Goal: Task Accomplishment & Management: Complete application form

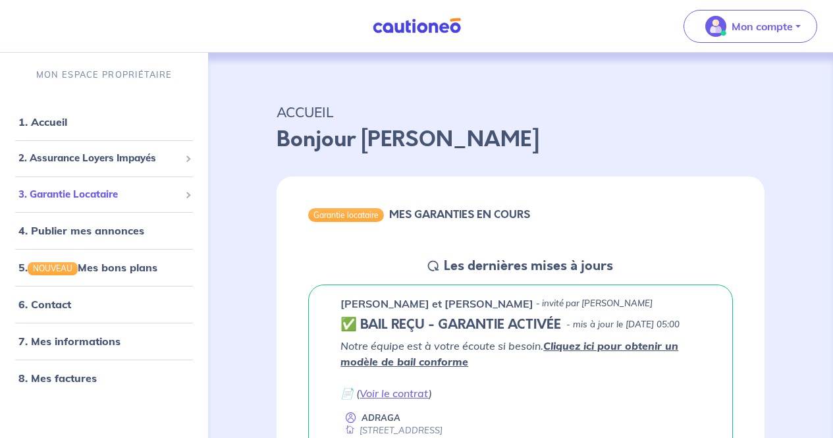
click at [76, 190] on span "3. Garantie Locataire" at bounding box center [98, 194] width 161 height 15
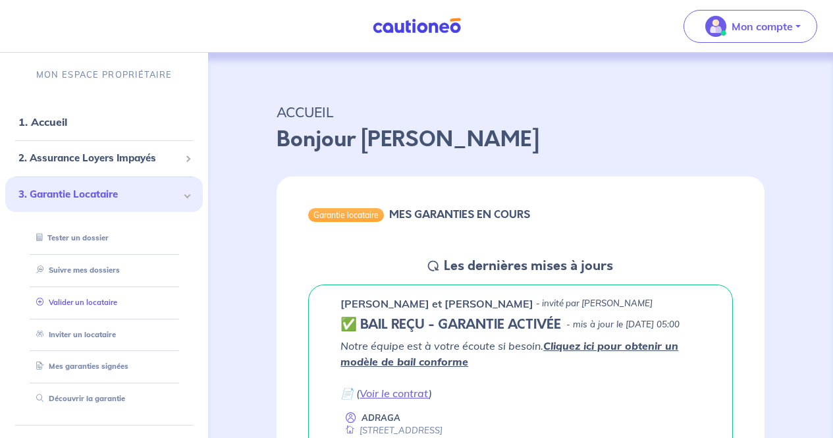
click at [88, 298] on link "Valider un locataire" at bounding box center [74, 302] width 86 height 9
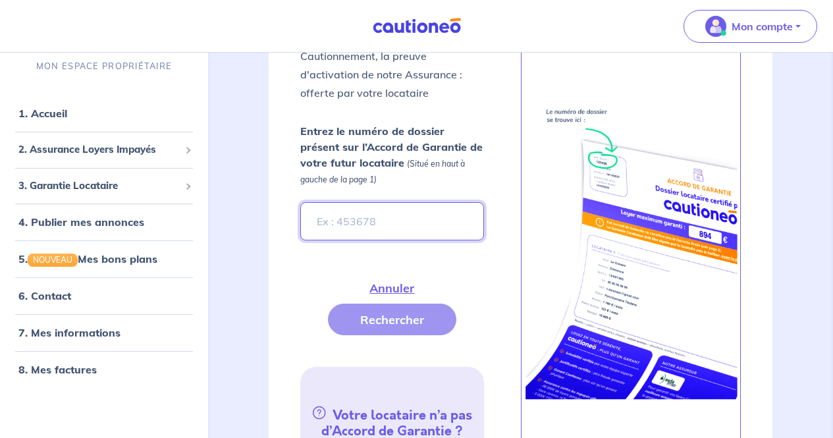
scroll to position [492, 0]
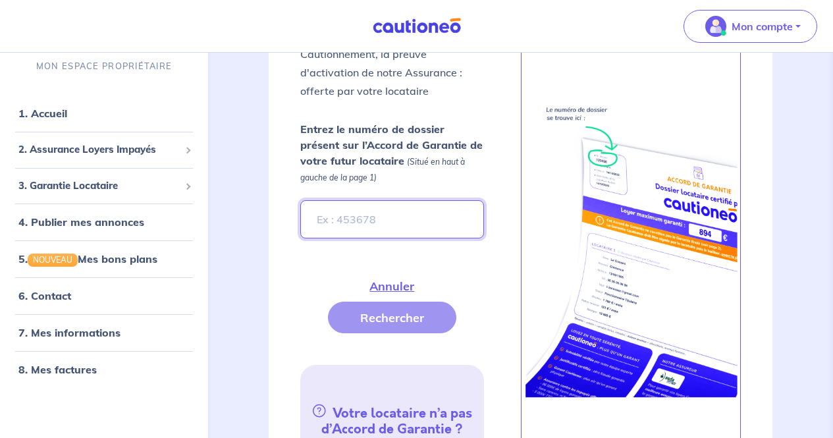
paste input "af009d95-e7ba-4edd-9613-27513a653433"
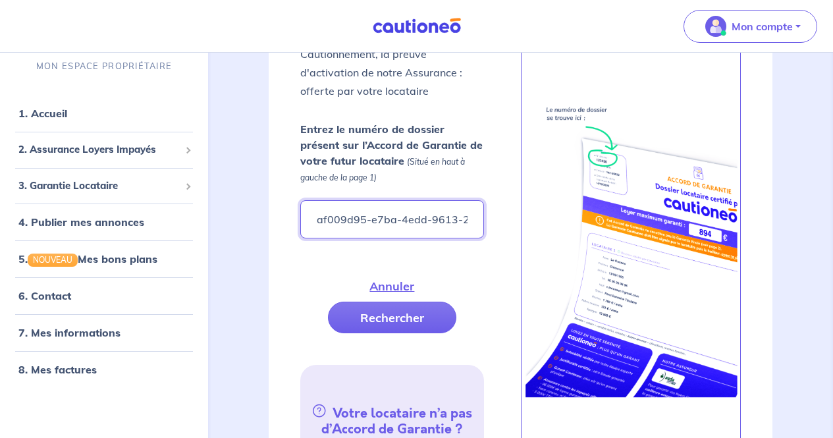
scroll to position [0, 66]
type input "af009d95-e7ba-4edd-9613-27513a653433"
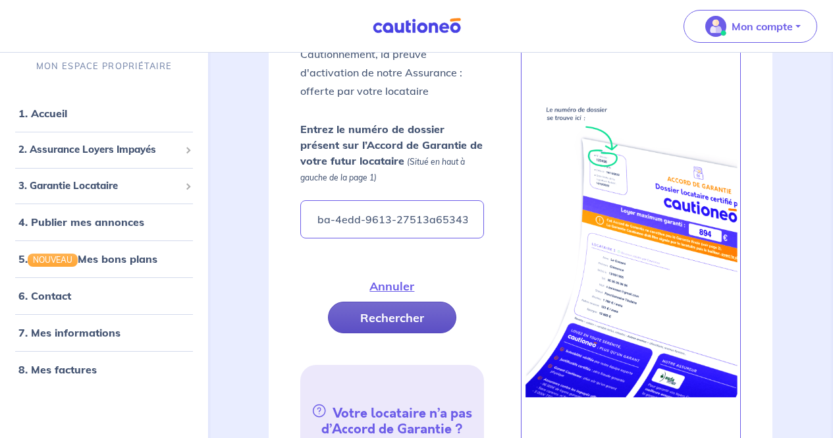
click at [433, 319] on button "Rechercher" at bounding box center [392, 318] width 128 height 32
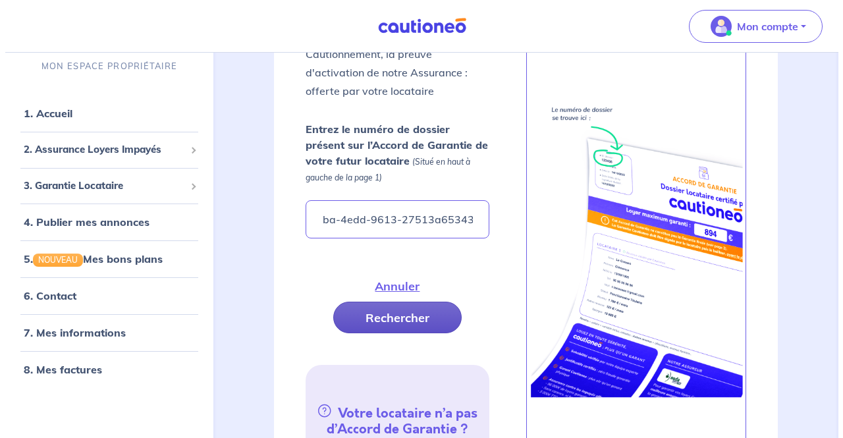
scroll to position [0, 0]
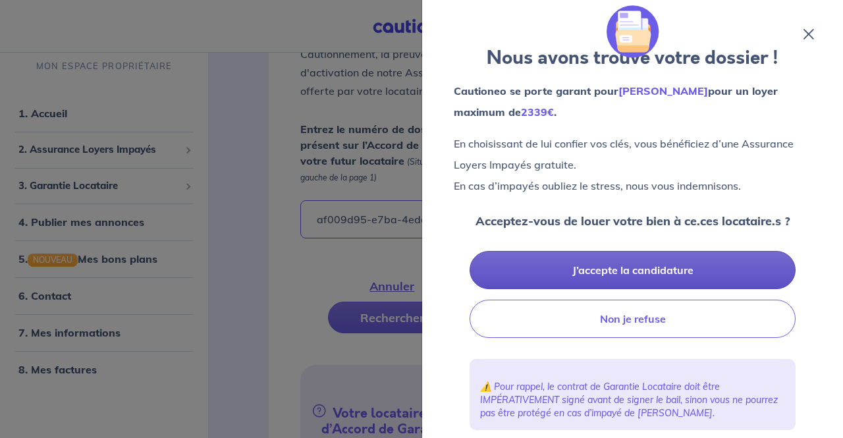
click at [677, 271] on button "J’accepte la candidature" at bounding box center [632, 270] width 326 height 38
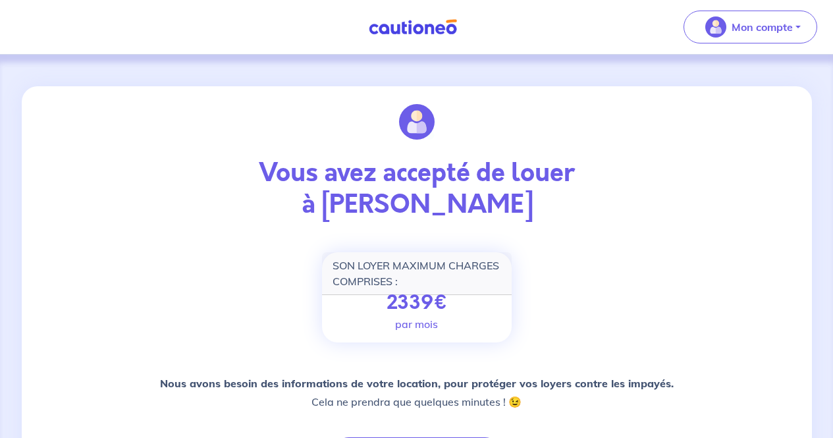
scroll to position [203, 0]
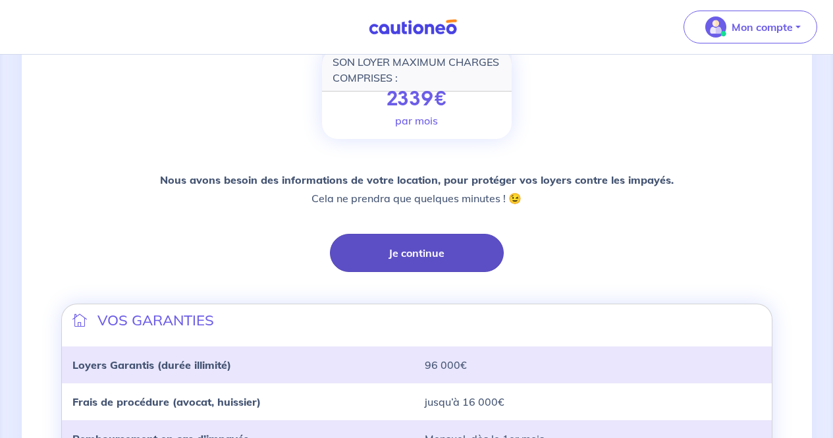
click at [421, 255] on button "Je continue" at bounding box center [417, 253] width 174 height 38
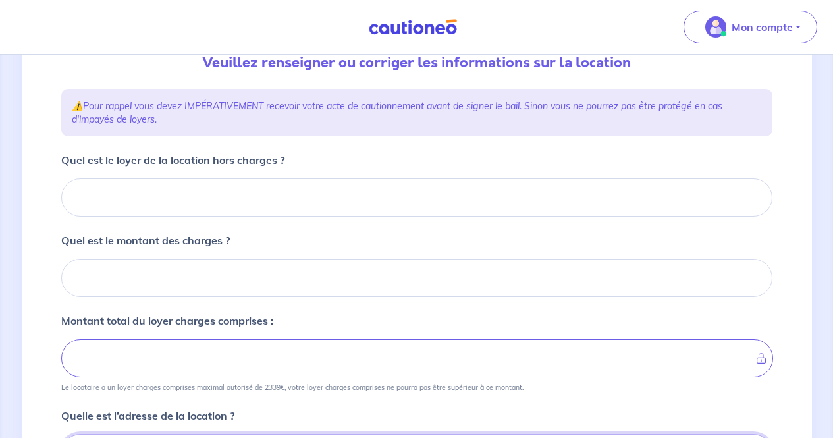
scroll to position [152, 0]
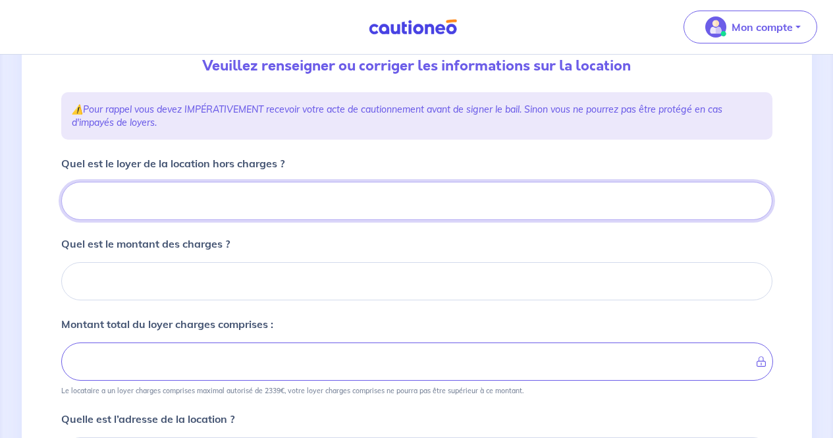
click at [288, 211] on input "Quel est le loyer de la location hors charges ?" at bounding box center [416, 201] width 711 height 38
type input "65"
type input "653"
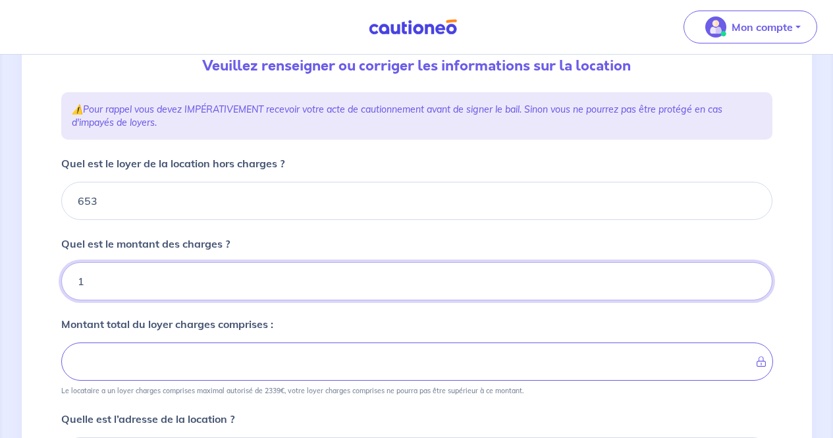
type input "15"
type input "668"
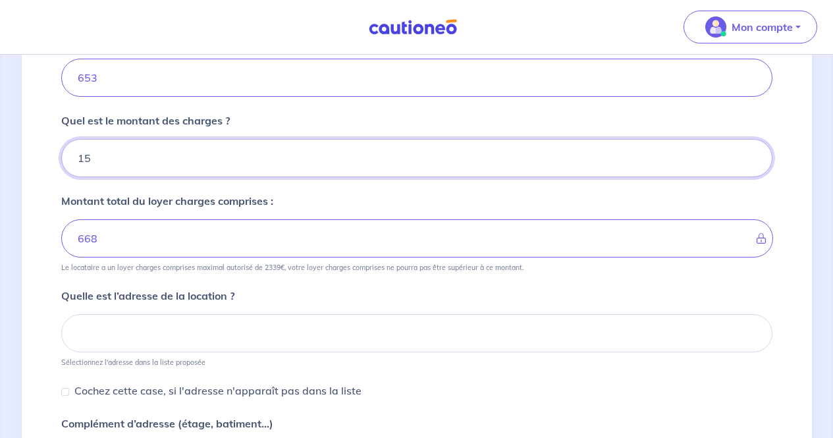
scroll to position [277, 0]
type input "15"
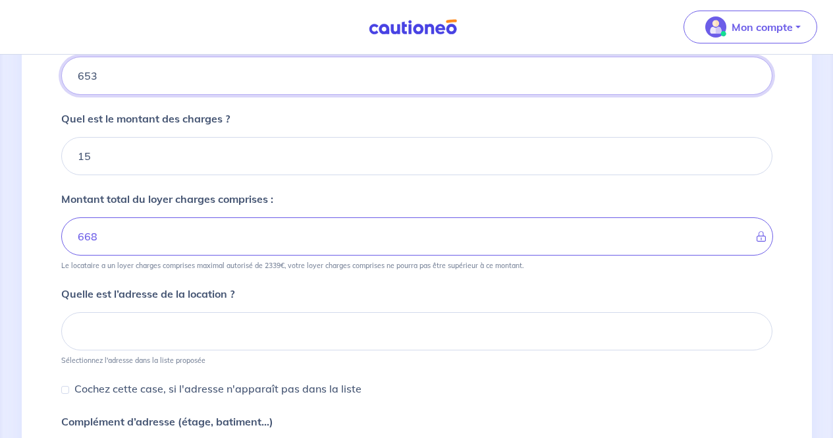
click at [122, 72] on input "653" at bounding box center [416, 76] width 711 height 38
type input "6"
type input "21"
type input "638"
type input "653"
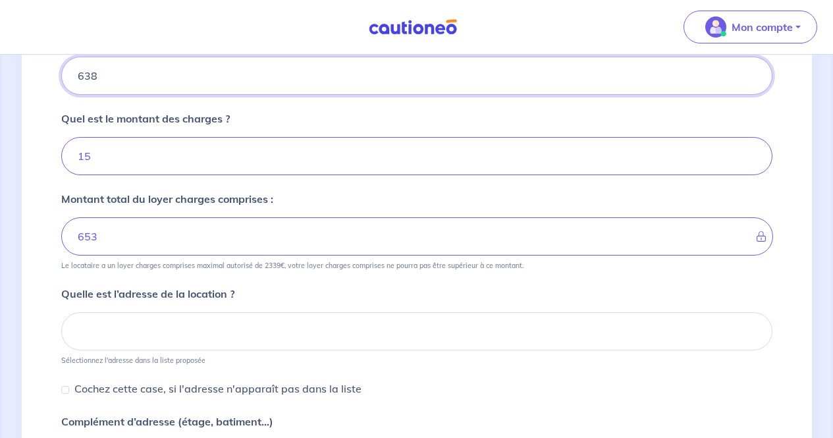
type input "638"
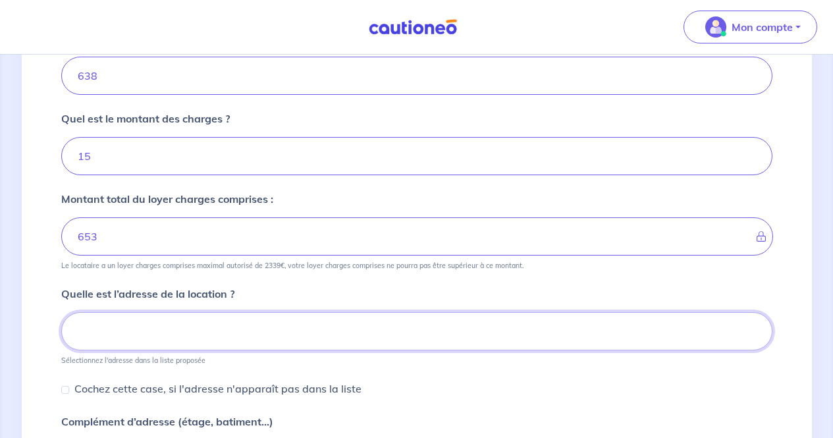
click at [195, 320] on input at bounding box center [416, 331] width 711 height 38
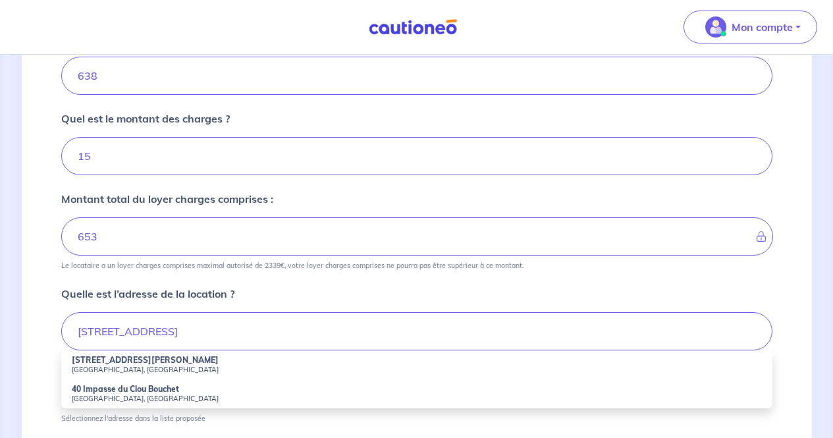
click at [157, 358] on strong "40 Rue du Clou Bouchet" at bounding box center [145, 360] width 147 height 10
type input "40 Rue du Clou Bouchet, Niort, France"
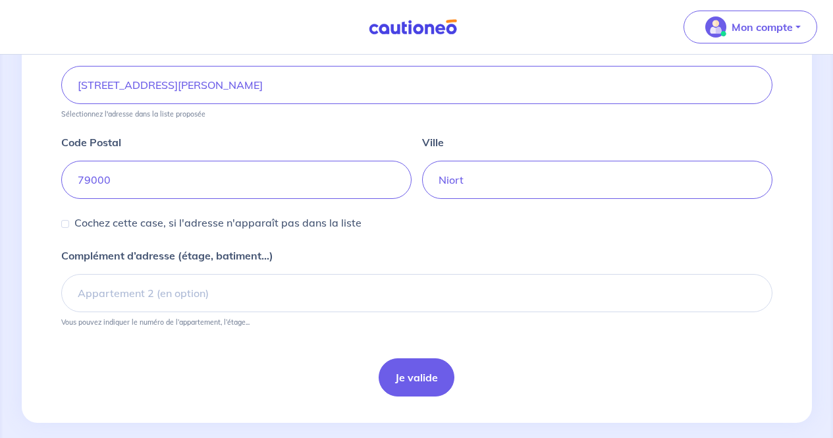
scroll to position [540, 0]
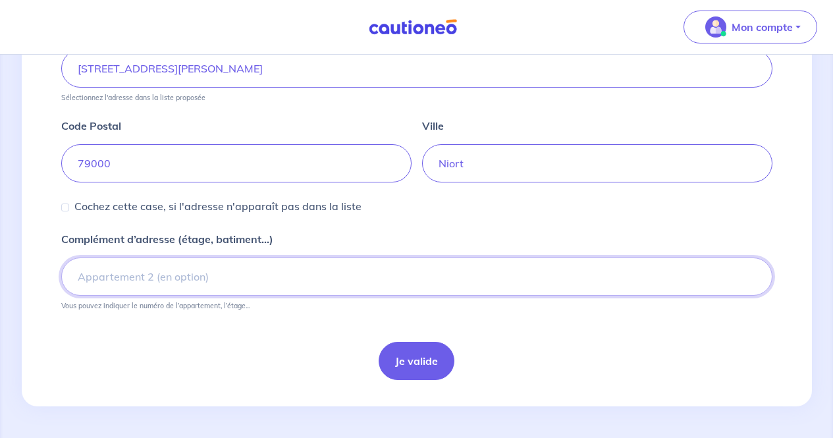
click at [280, 273] on input "Complément d’adresse (étage, batiment...)" at bounding box center [416, 276] width 711 height 38
type input "R+1"
click at [406, 361] on button "Je valide" at bounding box center [417, 361] width 76 height 38
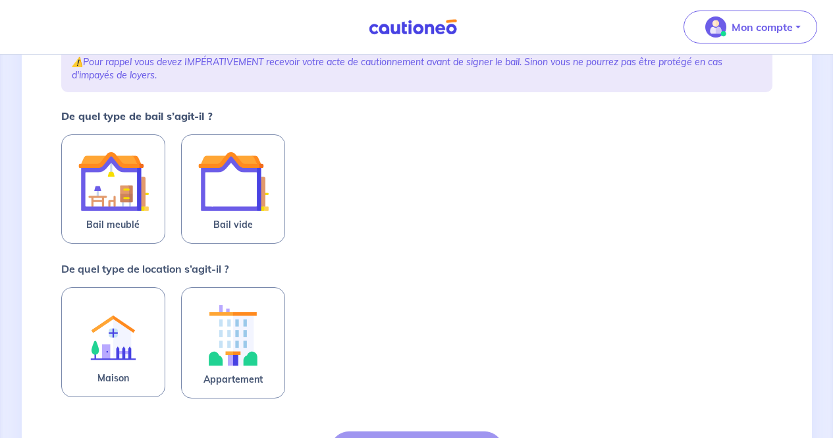
scroll to position [201, 0]
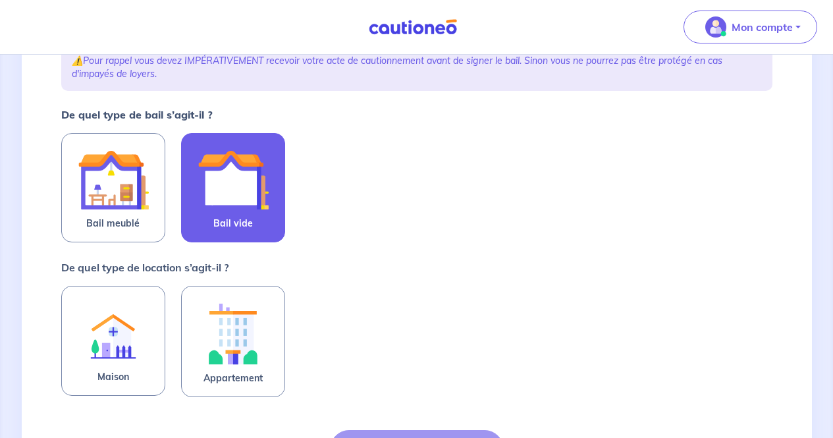
click at [232, 198] on img at bounding box center [233, 179] width 71 height 71
click at [0, 0] on input "Bail vide" at bounding box center [0, 0] width 0 height 0
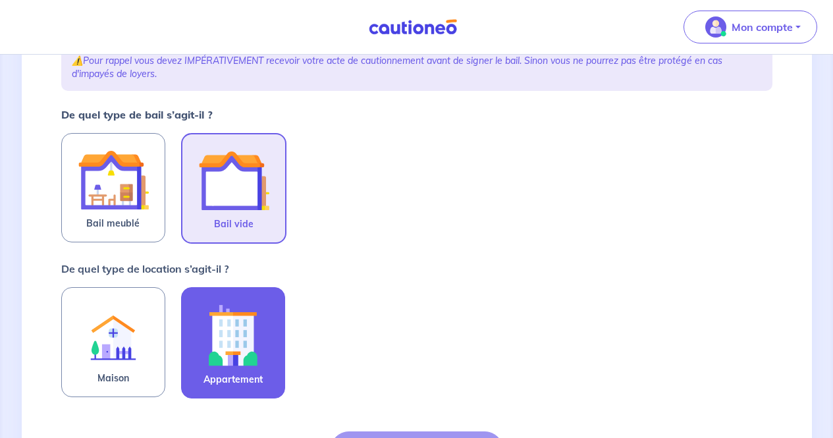
click at [246, 371] on span "Appartement" at bounding box center [232, 379] width 59 height 16
click at [0, 0] on input "Appartement" at bounding box center [0, 0] width 0 height 0
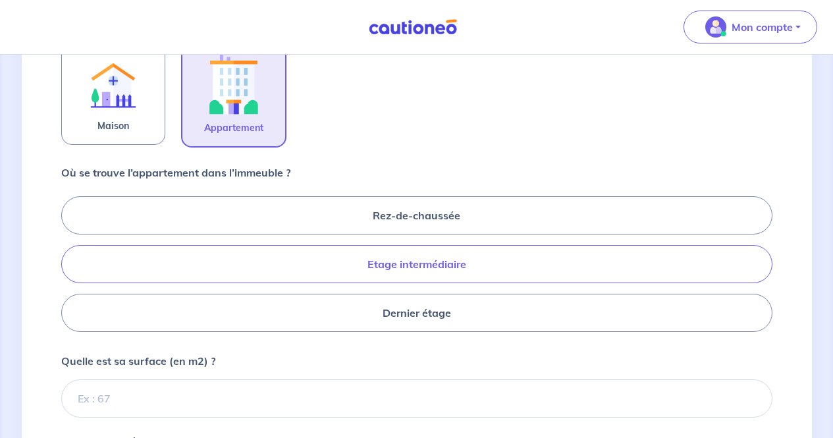
click at [279, 253] on label "Etage intermédiaire" at bounding box center [416, 264] width 711 height 38
click at [70, 259] on input "Etage intermédiaire" at bounding box center [65, 263] width 9 height 9
radio input "true"
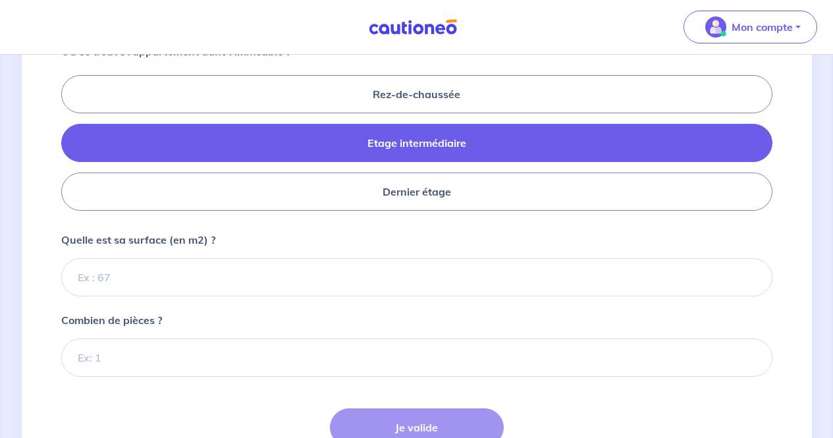
scroll to position [575, 0]
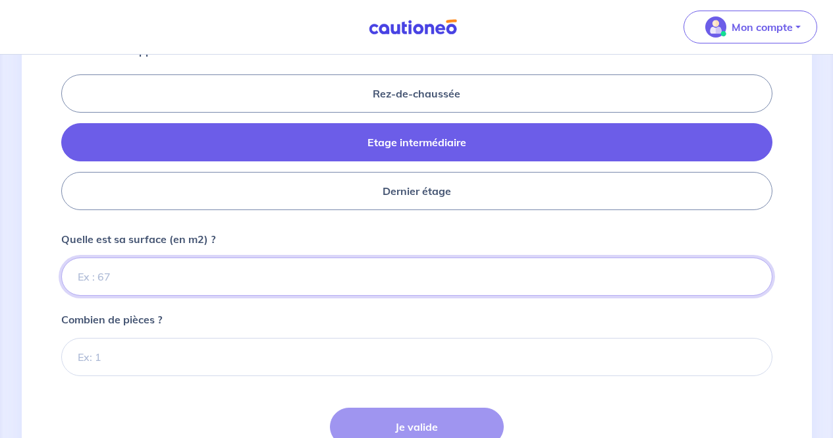
click at [219, 273] on input "Quelle est sa surface (en m2) ?" at bounding box center [416, 276] width 711 height 38
type input "64"
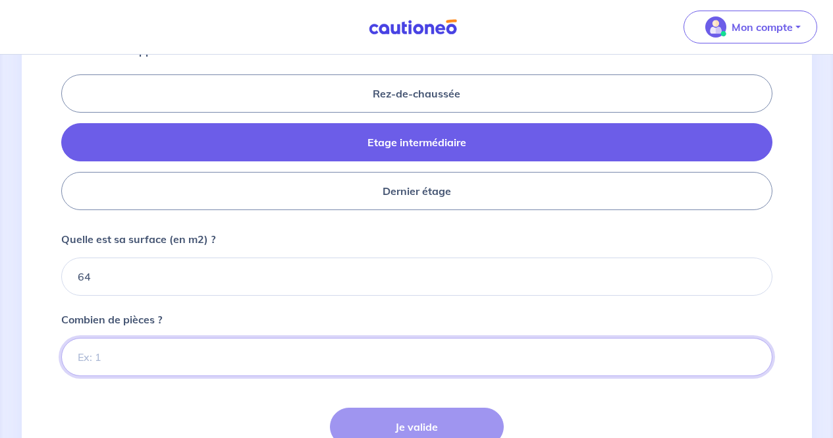
drag, startPoint x: 206, startPoint y: 363, endPoint x: 215, endPoint y: 355, distance: 12.1
click at [215, 355] on input "Combien de pièces ?" at bounding box center [416, 357] width 711 height 38
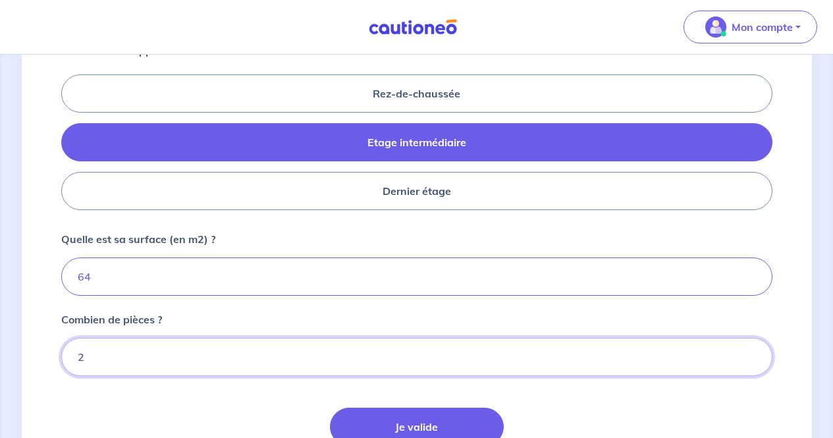
click at [747, 356] on input "2" at bounding box center [416, 357] width 711 height 38
type input "3"
click at [747, 356] on input "3" at bounding box center [416, 357] width 711 height 38
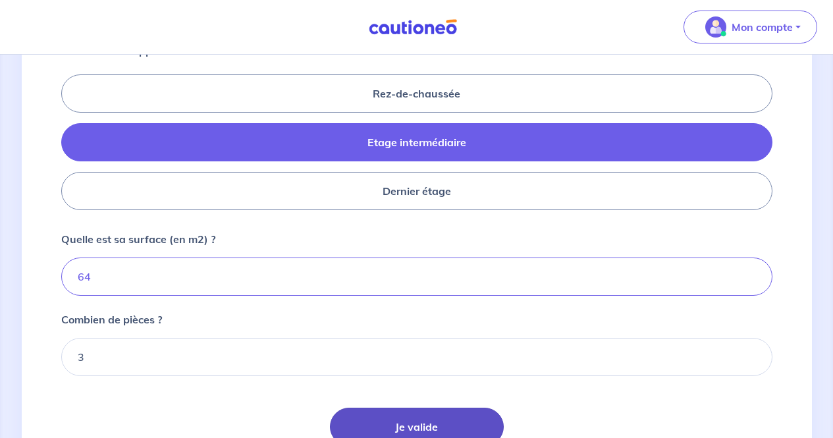
click at [488, 418] on button "Je valide" at bounding box center [417, 427] width 174 height 38
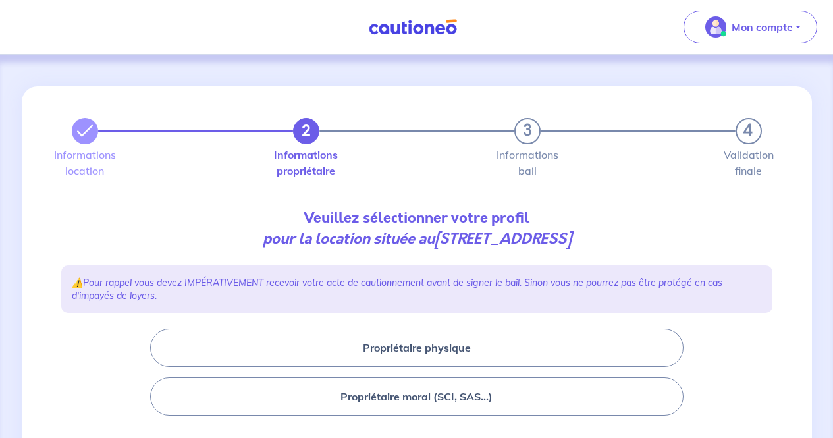
scroll to position [62, 0]
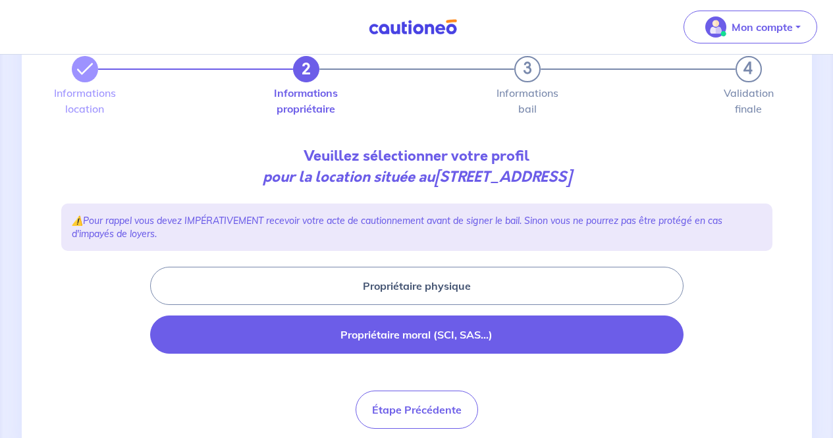
click at [460, 332] on button "Propriétaire moral (SCI, SAS...)" at bounding box center [416, 334] width 533 height 38
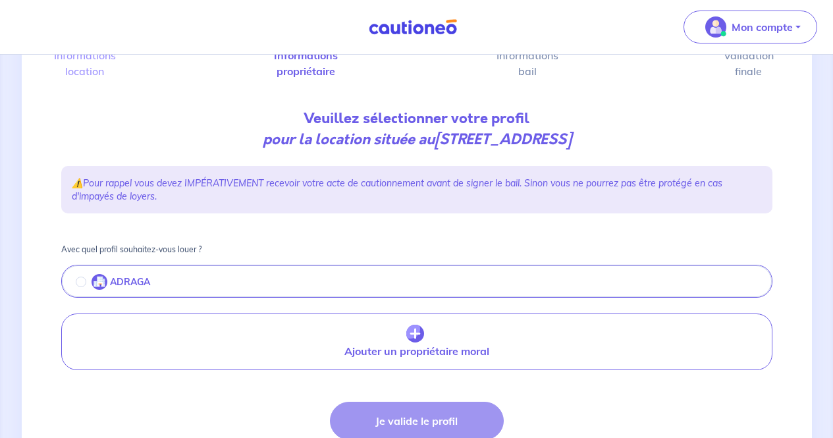
scroll to position [100, 0]
click at [378, 284] on button "ADRAGA" at bounding box center [417, 282] width 708 height 28
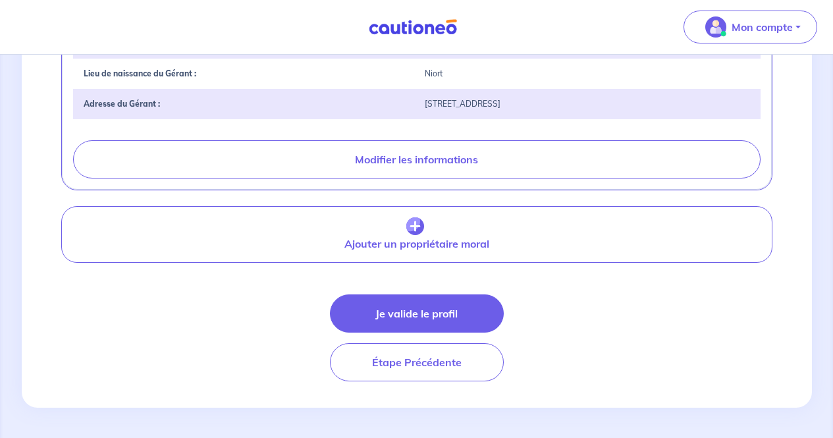
scroll to position [561, 0]
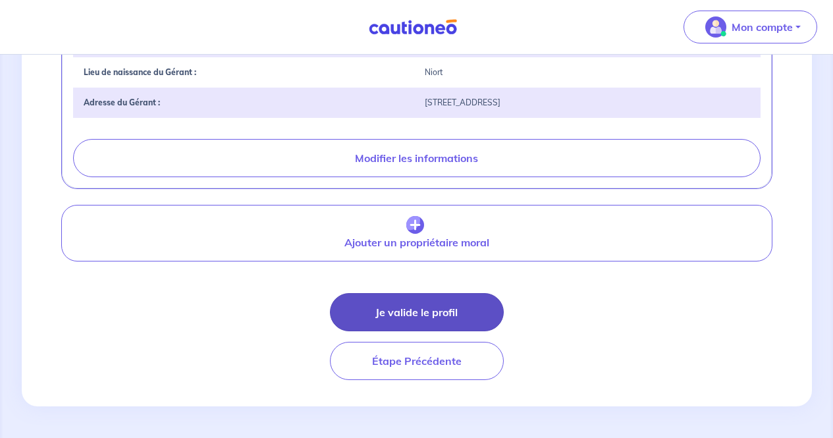
click at [378, 309] on button "Je valide le profil" at bounding box center [417, 312] width 174 height 38
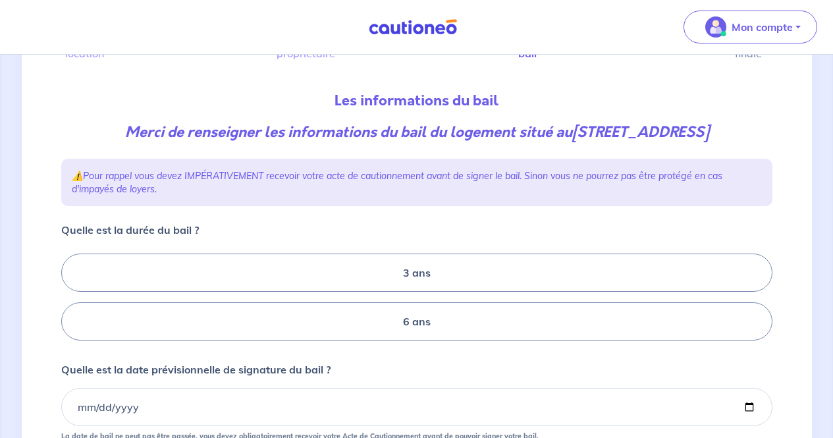
scroll to position [123, 0]
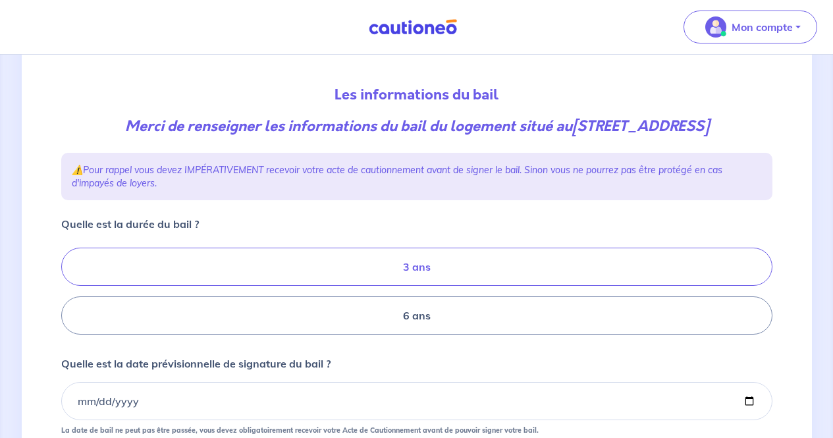
click at [378, 269] on label "3 ans" at bounding box center [416, 267] width 711 height 38
click at [70, 287] on input "3 ans" at bounding box center [65, 291] width 9 height 9
radio input "true"
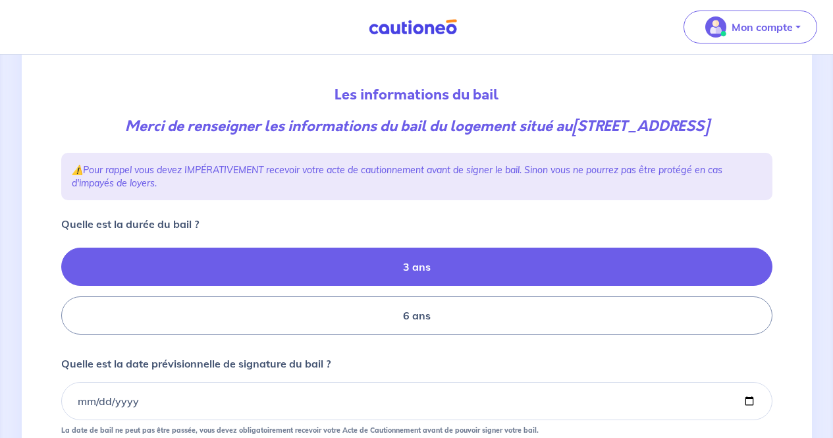
scroll to position [162, 0]
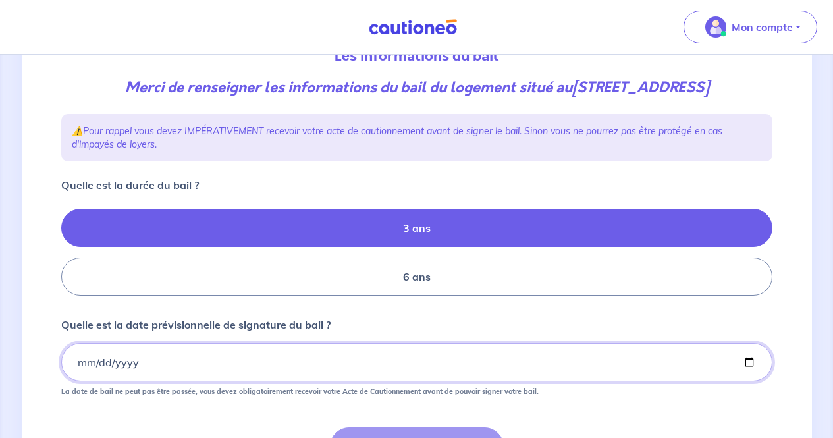
click at [77, 363] on input "Quelle est la date prévisionnelle de signature du bail ?" at bounding box center [416, 362] width 711 height 38
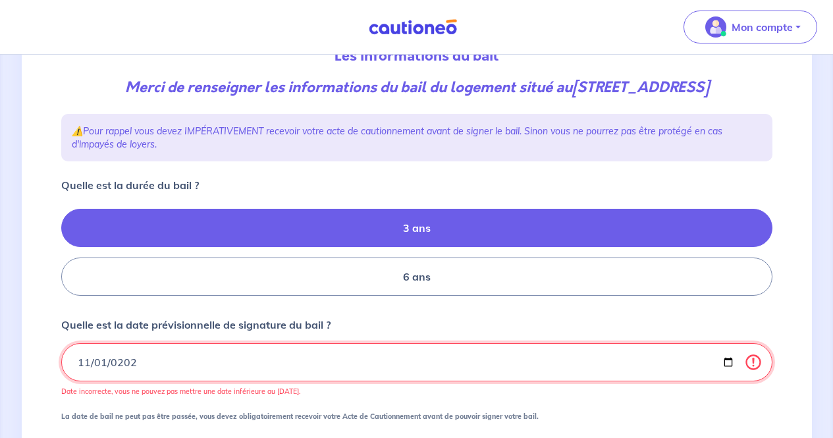
type input "2025-11-01"
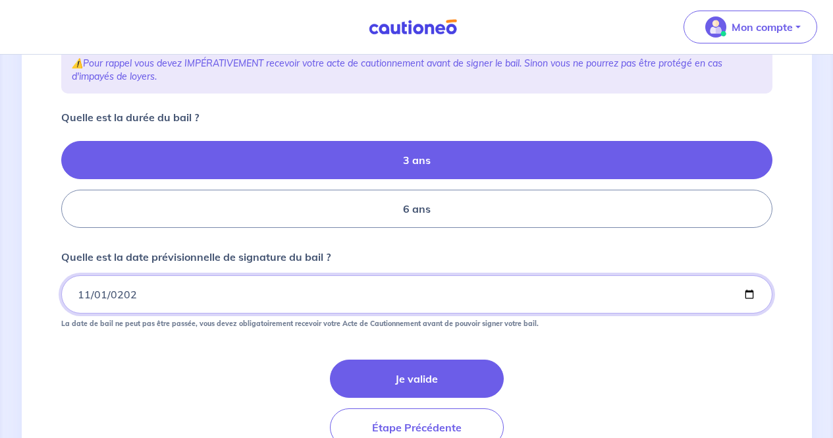
scroll to position [232, 0]
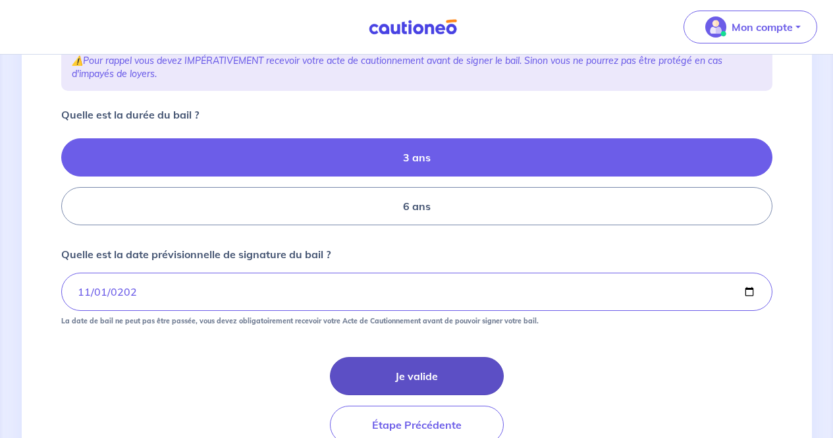
click at [367, 367] on button "Je valide" at bounding box center [417, 376] width 174 height 38
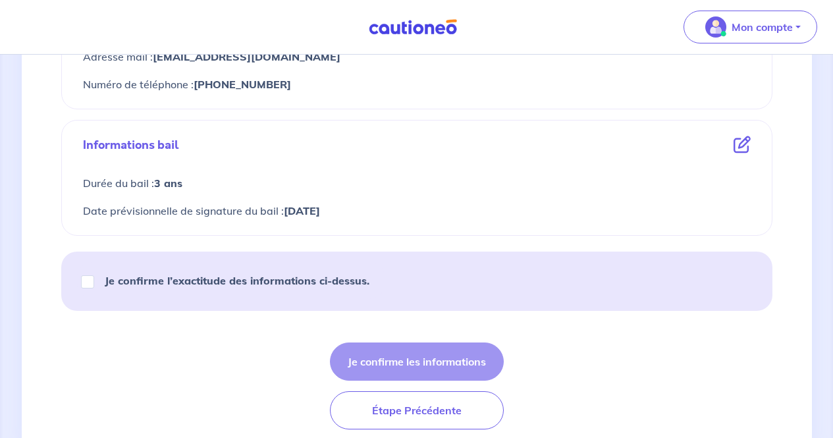
scroll to position [804, 0]
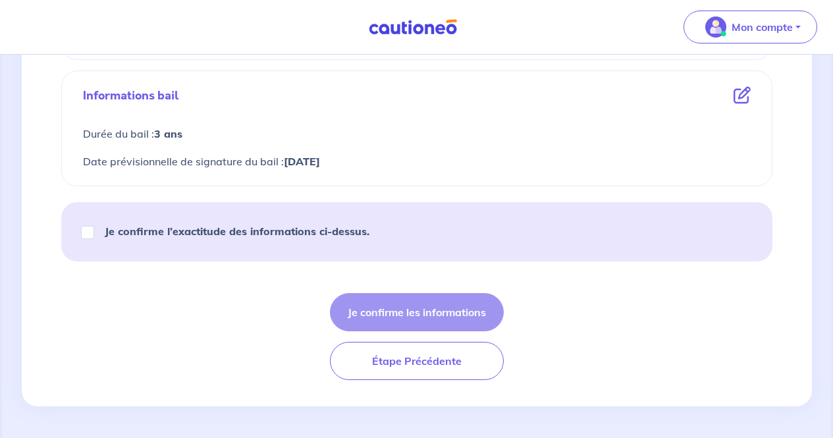
click at [276, 237] on strong "Je confirme l’exactitude des informations ci-dessus." at bounding box center [237, 230] width 265 height 13
click at [94, 237] on input "Je confirme l’exactitude des informations ci-dessus." at bounding box center [87, 232] width 13 height 13
checkbox input "true"
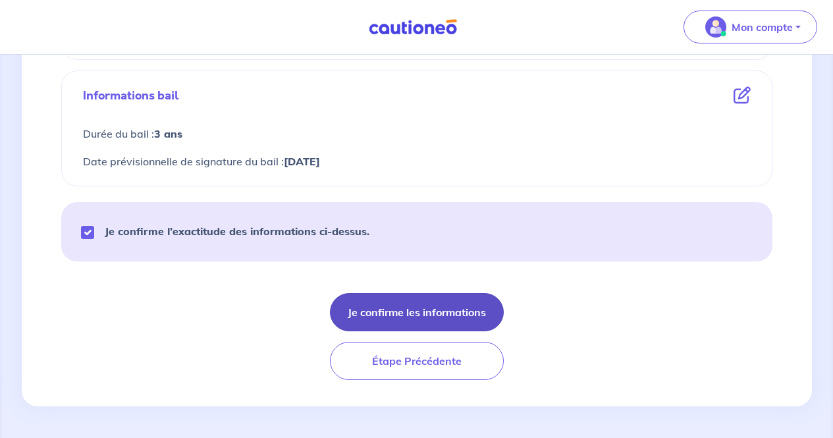
click at [384, 300] on button "Je confirme les informations" at bounding box center [417, 312] width 174 height 38
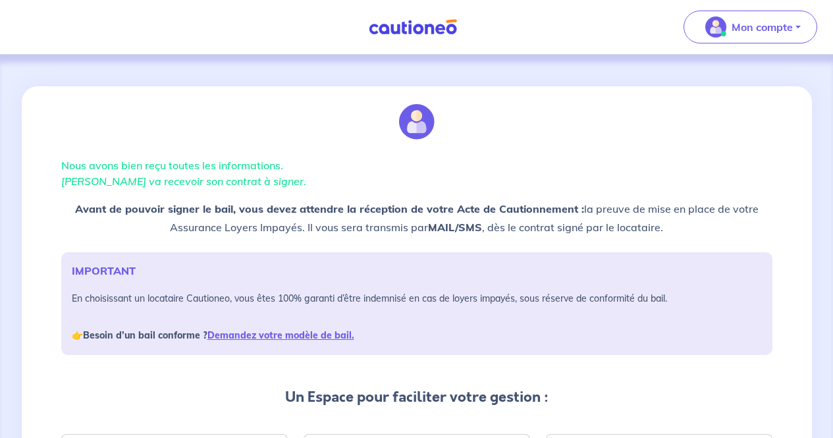
scroll to position [247, 0]
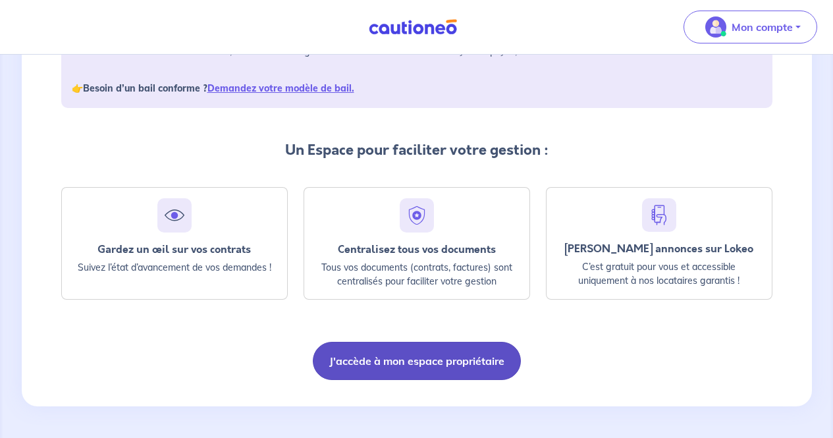
click at [433, 362] on button "J'accède à mon espace propriétaire" at bounding box center [417, 361] width 208 height 38
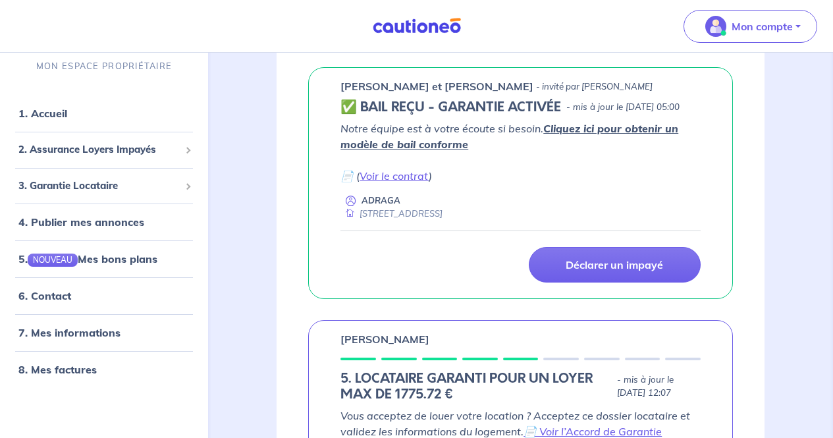
scroll to position [467, 0]
